Goal: Navigation & Orientation: Find specific page/section

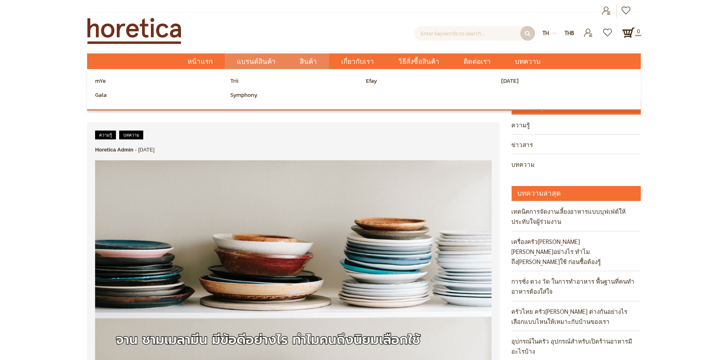
click at [260, 57] on span "แบรนด์สินค้า" at bounding box center [256, 61] width 39 height 16
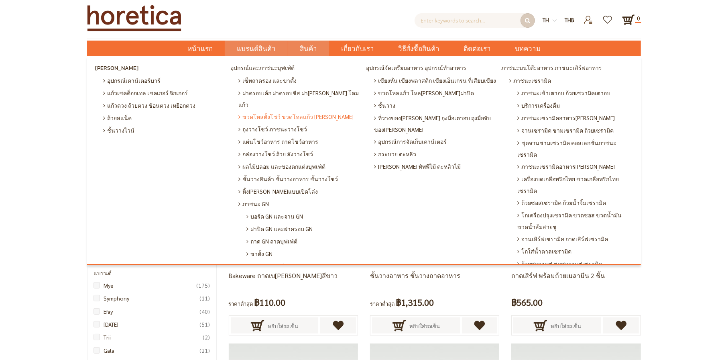
click at [256, 110] on span "ขวดโหลตั้งโชว์ ขวดโหลแก้ว [PERSON_NAME]" at bounding box center [296, 116] width 115 height 12
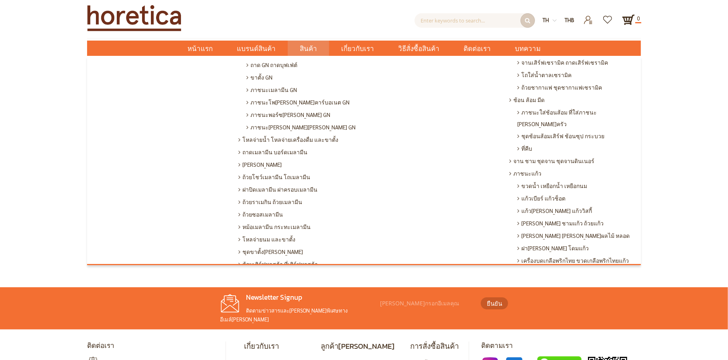
scroll to position [352, 0]
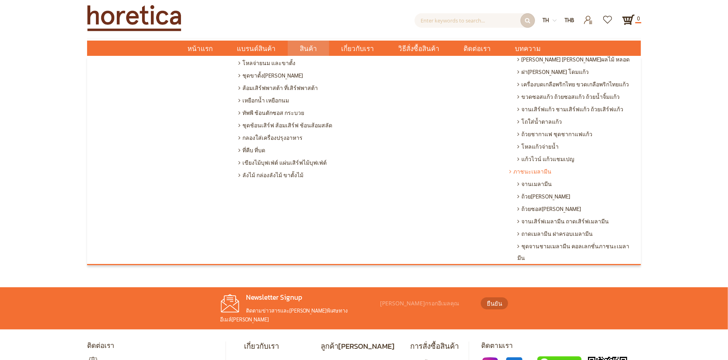
click at [527, 165] on span "ภาชนะเมลามีน" at bounding box center [531, 171] width 42 height 12
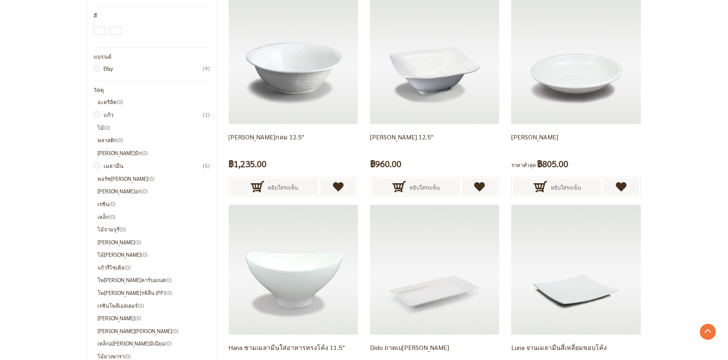
scroll to position [80, 0]
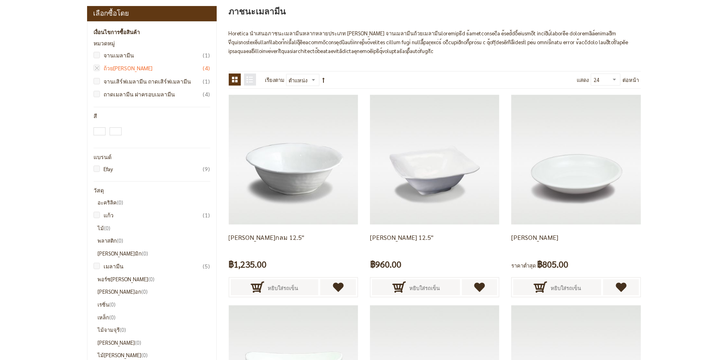
click at [114, 69] on link "ถ้วยเมลามีน ชามเมลามีน 4 รายการ" at bounding box center [154, 67] width 113 height 9
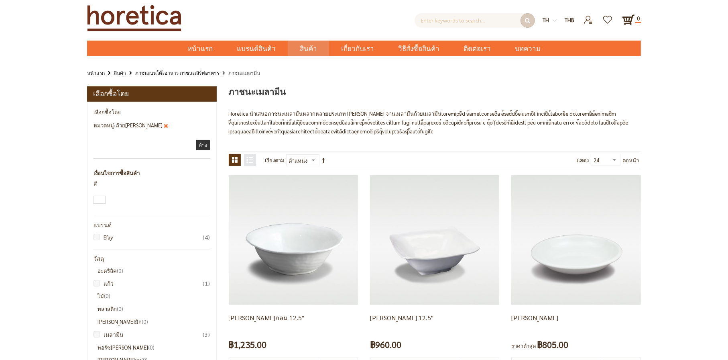
click at [168, 126] on link "ลบสินค้าชิ้นนี้" at bounding box center [166, 125] width 4 height 7
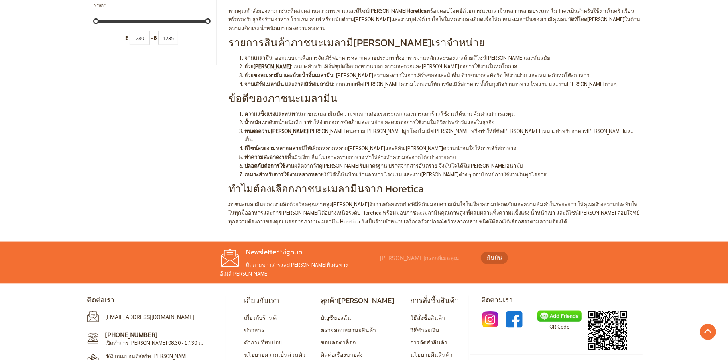
scroll to position [844, 0]
